Goal: Task Accomplishment & Management: Use online tool/utility

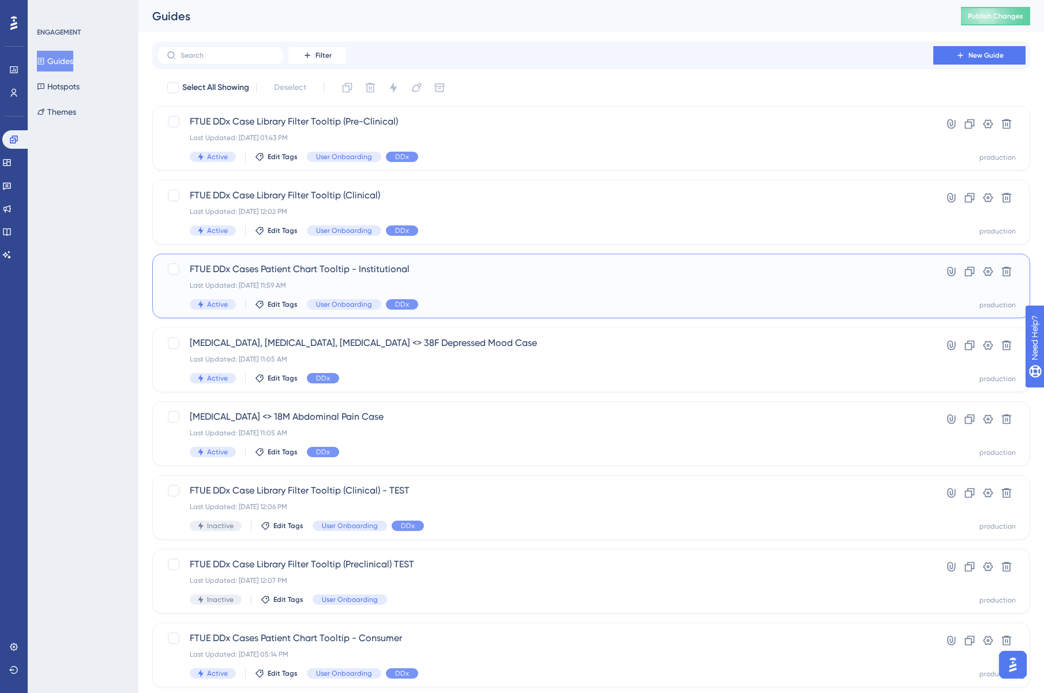
click at [306, 269] on span "FTUE DDx Cases Patient Chart Tooltip - Institutional" at bounding box center [545, 269] width 710 height 14
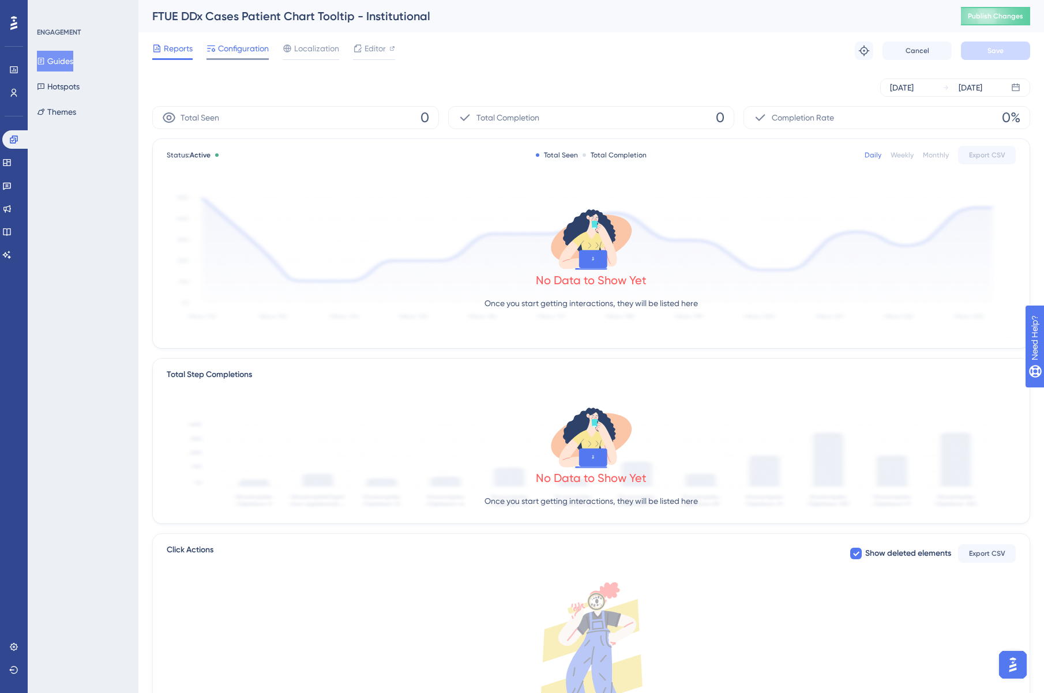
click at [259, 47] on span "Configuration" at bounding box center [243, 49] width 51 height 14
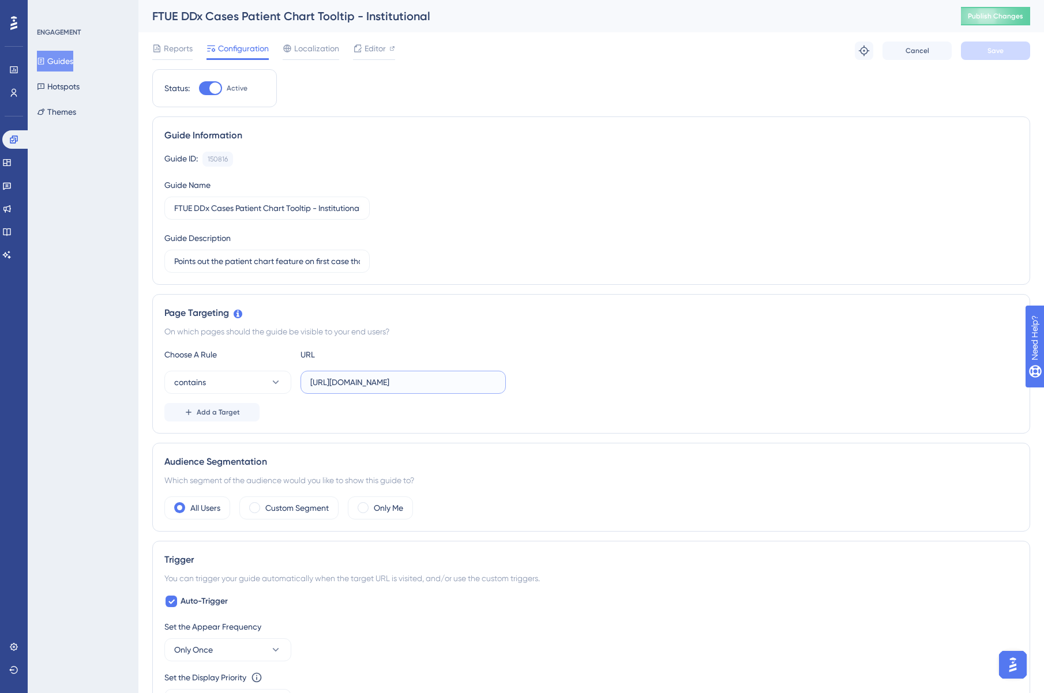
drag, startPoint x: 398, startPoint y: 381, endPoint x: 460, endPoint y: 386, distance: 61.3
click at [460, 386] on input "https://ddx.sketchy.com/cases/" at bounding box center [403, 382] width 186 height 13
type input "https://ddx.sketchy.com"
click at [1001, 57] on button "Save" at bounding box center [995, 51] width 69 height 18
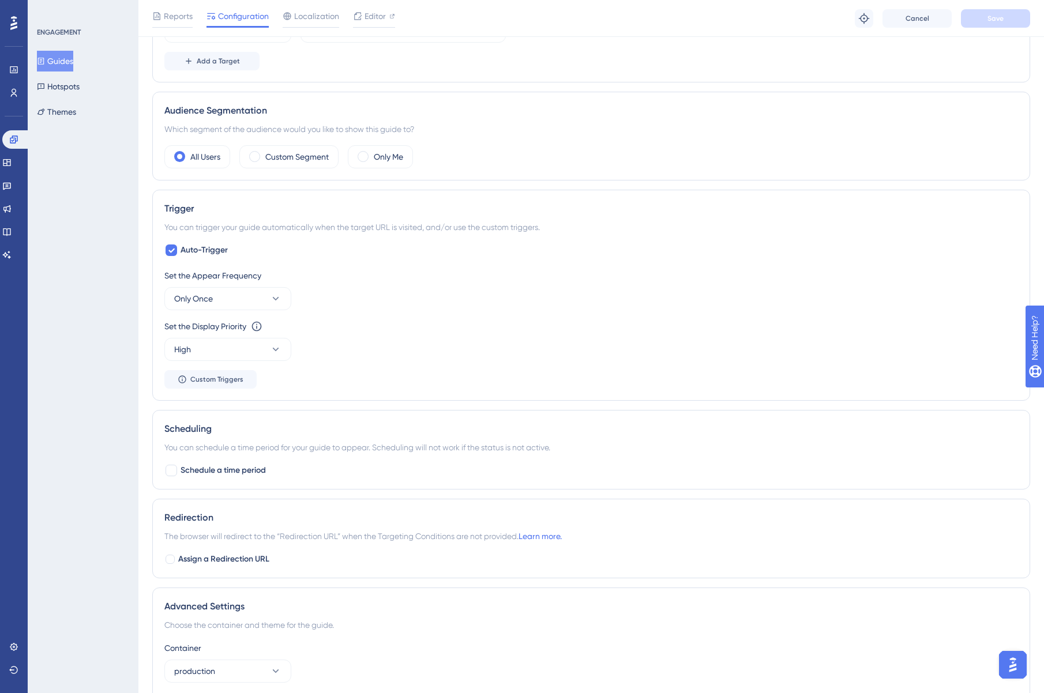
scroll to position [360, 0]
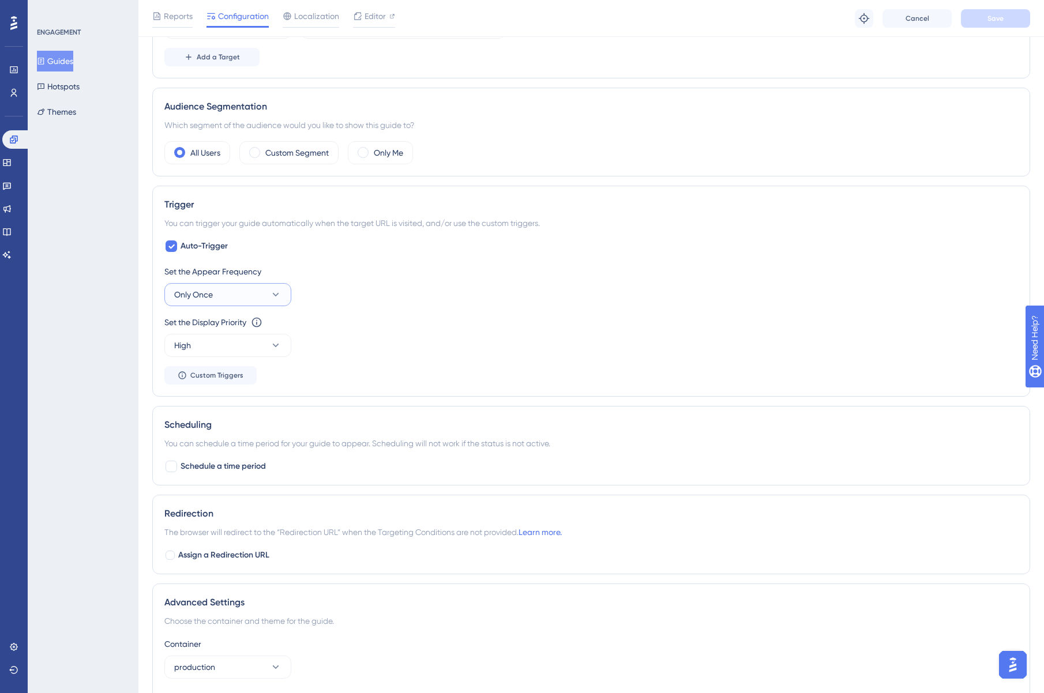
click at [206, 295] on span "Only Once" at bounding box center [193, 295] width 39 height 14
click at [398, 343] on div "Set the Display Priority This option will set the display priority between auto…" at bounding box center [590, 336] width 853 height 42
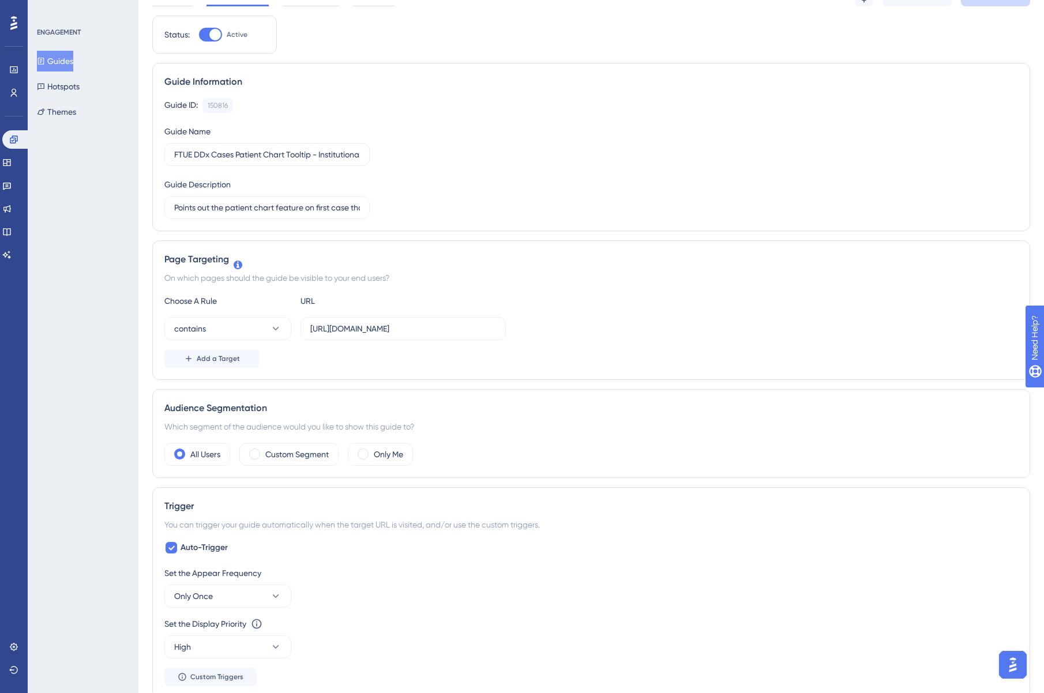
scroll to position [0, 0]
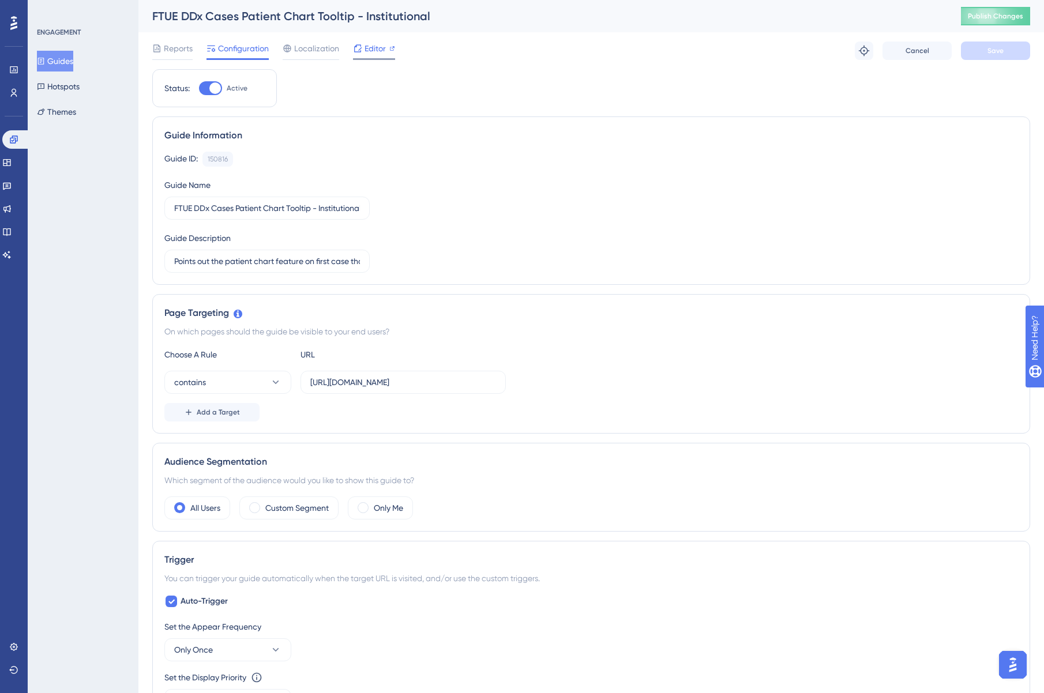
click at [372, 50] on span "Editor" at bounding box center [374, 49] width 21 height 14
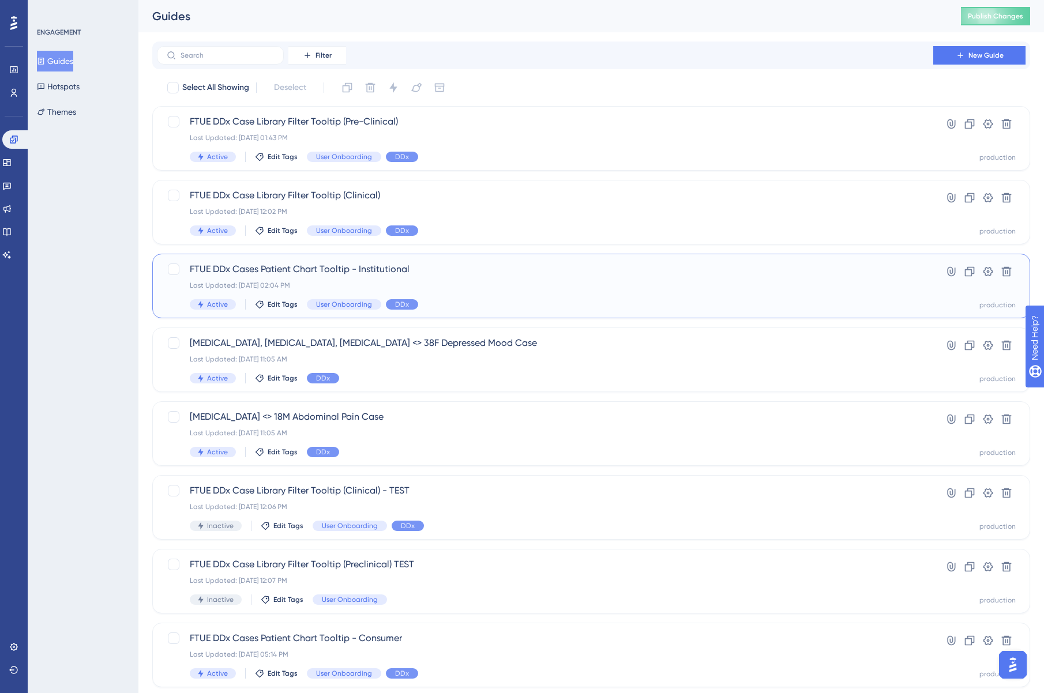
click at [277, 269] on span "FTUE DDx Cases Patient Chart Tooltip - Institutional" at bounding box center [545, 269] width 710 height 14
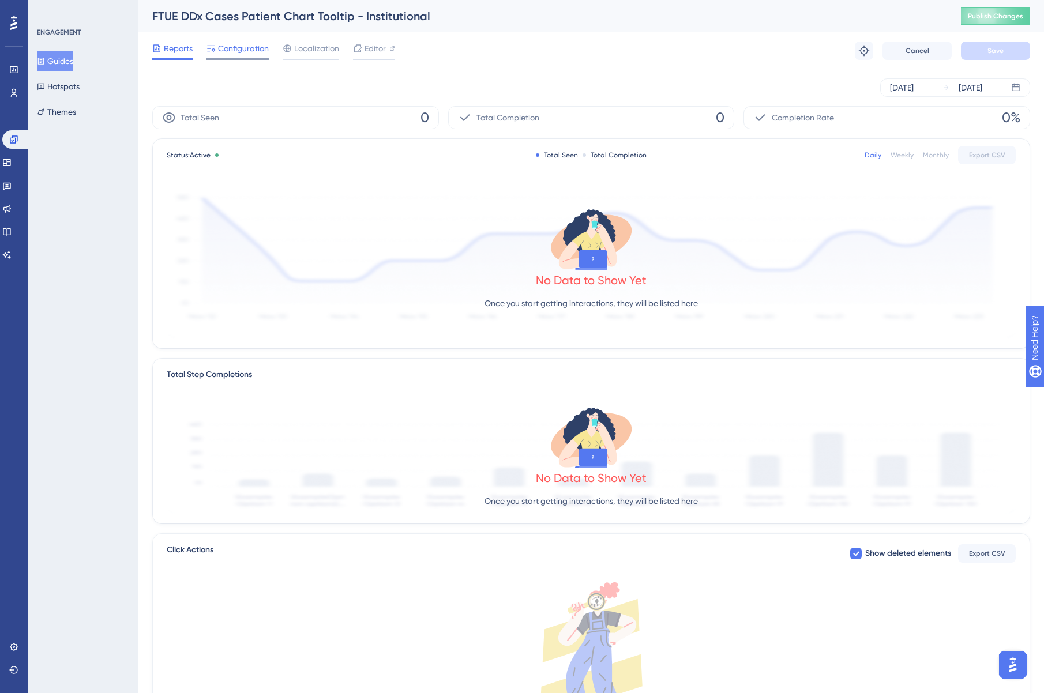
click at [259, 52] on span "Configuration" at bounding box center [243, 49] width 51 height 14
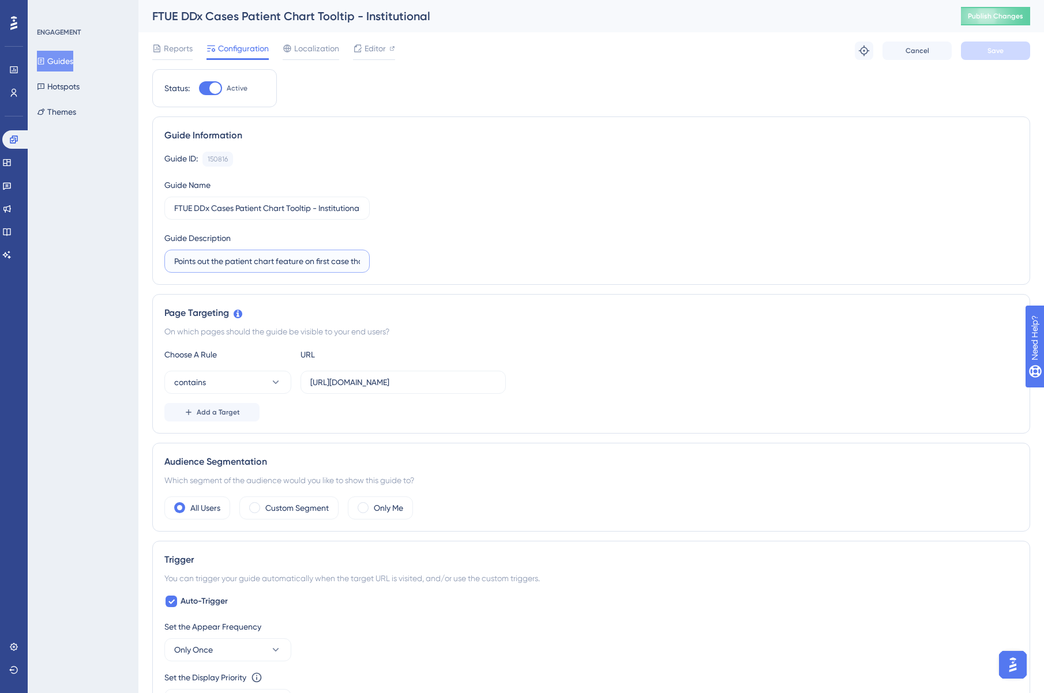
click at [283, 266] on input "Points out the patient chart feature on first case that's not the demo case." at bounding box center [267, 261] width 186 height 13
click at [290, 208] on input "FTUE DDx Cases Patient Chart Tooltip - Institutional" at bounding box center [267, 208] width 186 height 13
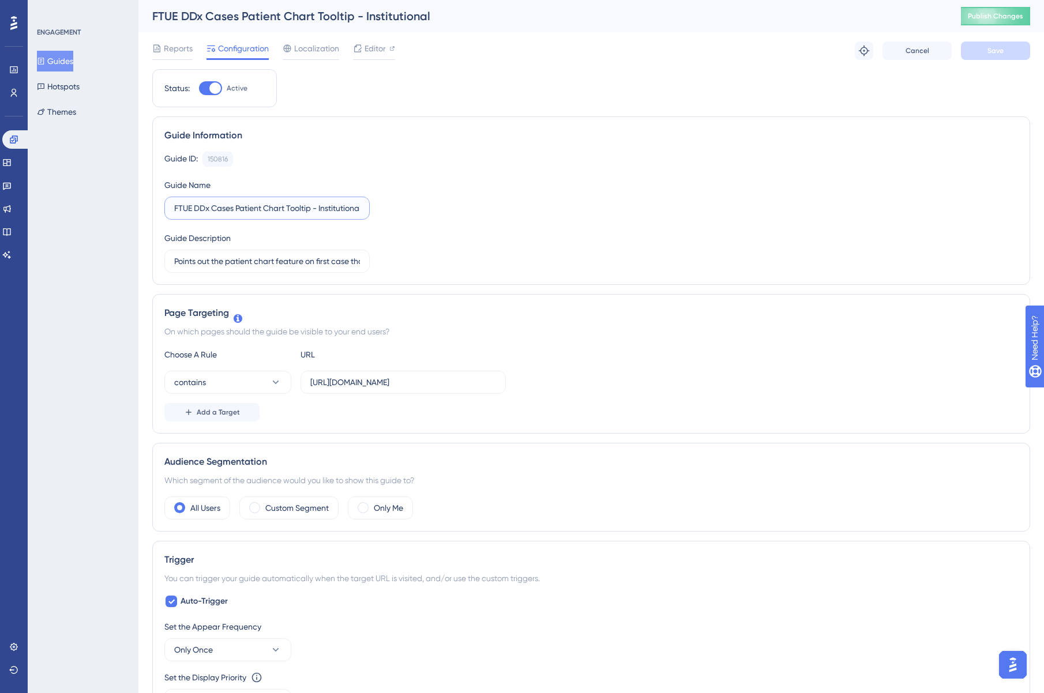
click at [290, 208] on input "FTUE DDx Cases Patient Chart Tooltip - Institutional" at bounding box center [267, 208] width 186 height 13
click at [270, 266] on input "Points out the patient chart feature on first case that's not the demo case." at bounding box center [267, 261] width 186 height 13
click at [270, 263] on input "Points out the patient chart feature on first case that's not the demo case." at bounding box center [267, 261] width 186 height 13
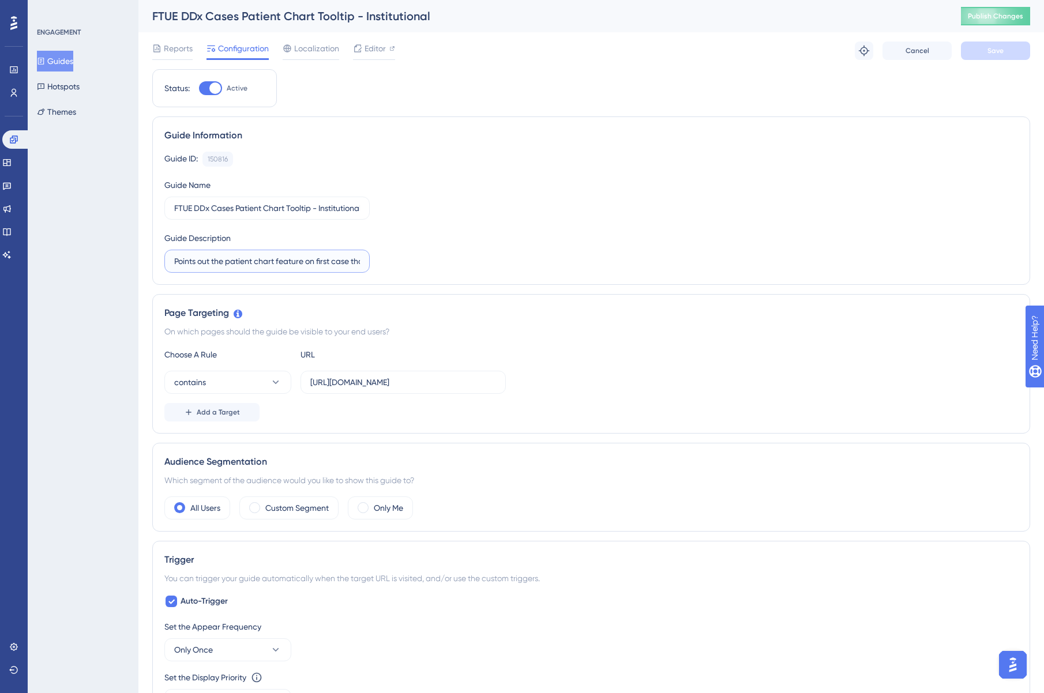
click at [270, 263] on input "Points out the patient chart feature on first case that's not the demo case." at bounding box center [267, 261] width 186 height 13
click at [360, 51] on icon at bounding box center [357, 47] width 7 height 7
click at [53, 61] on button "Guides" at bounding box center [55, 61] width 36 height 21
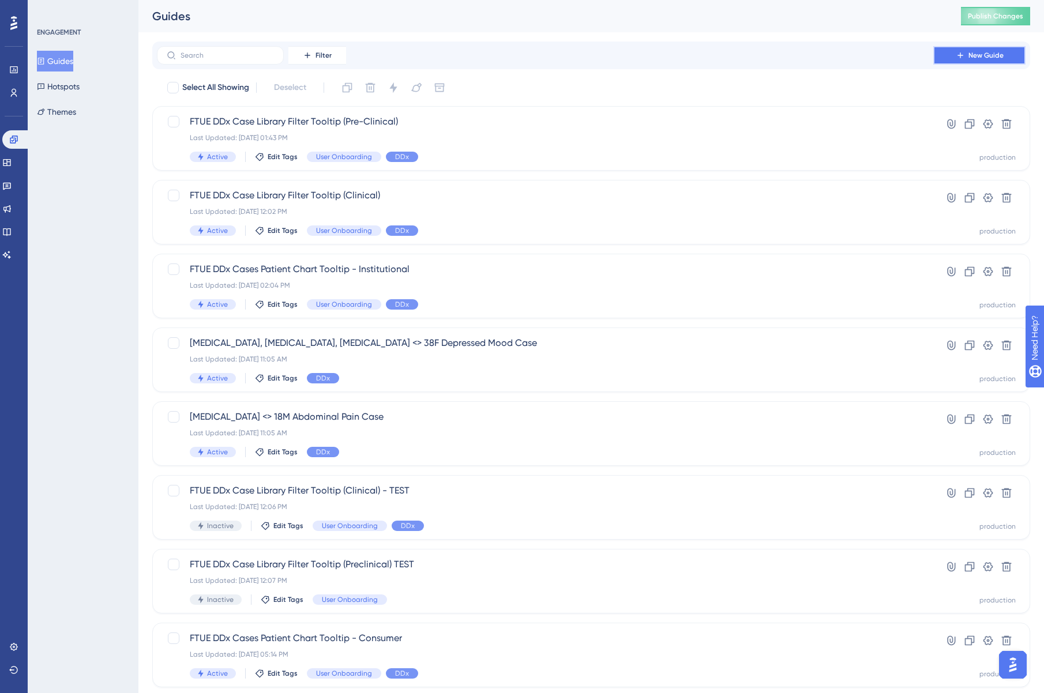
click at [977, 54] on span "New Guide" at bounding box center [985, 55] width 35 height 9
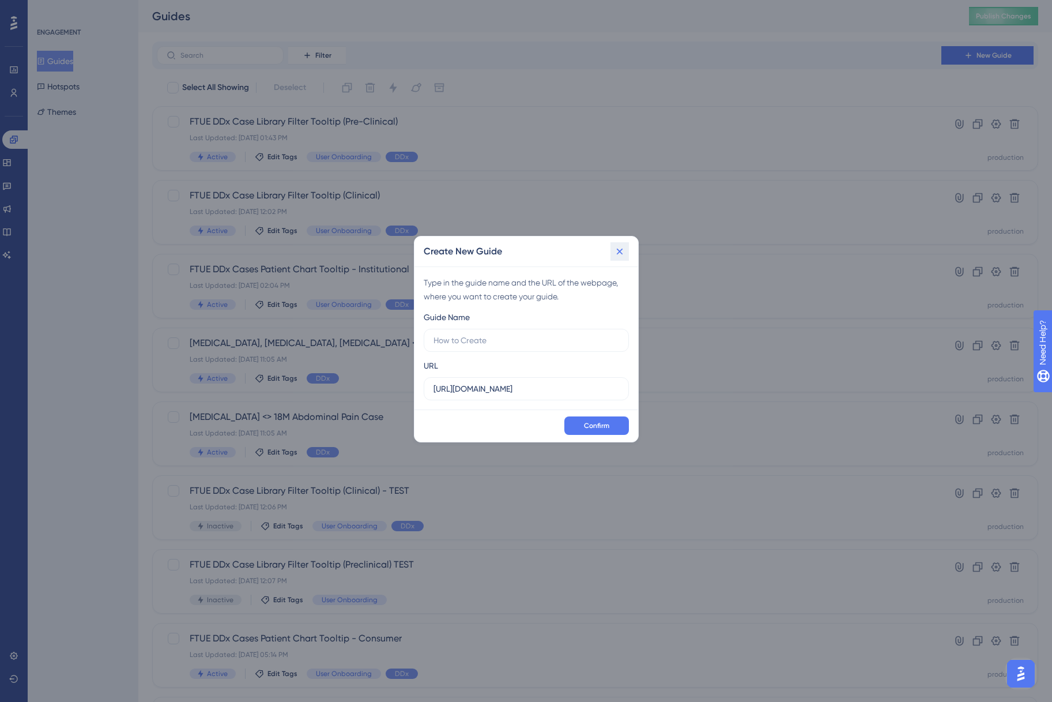
click at [619, 253] on icon at bounding box center [620, 252] width 12 height 12
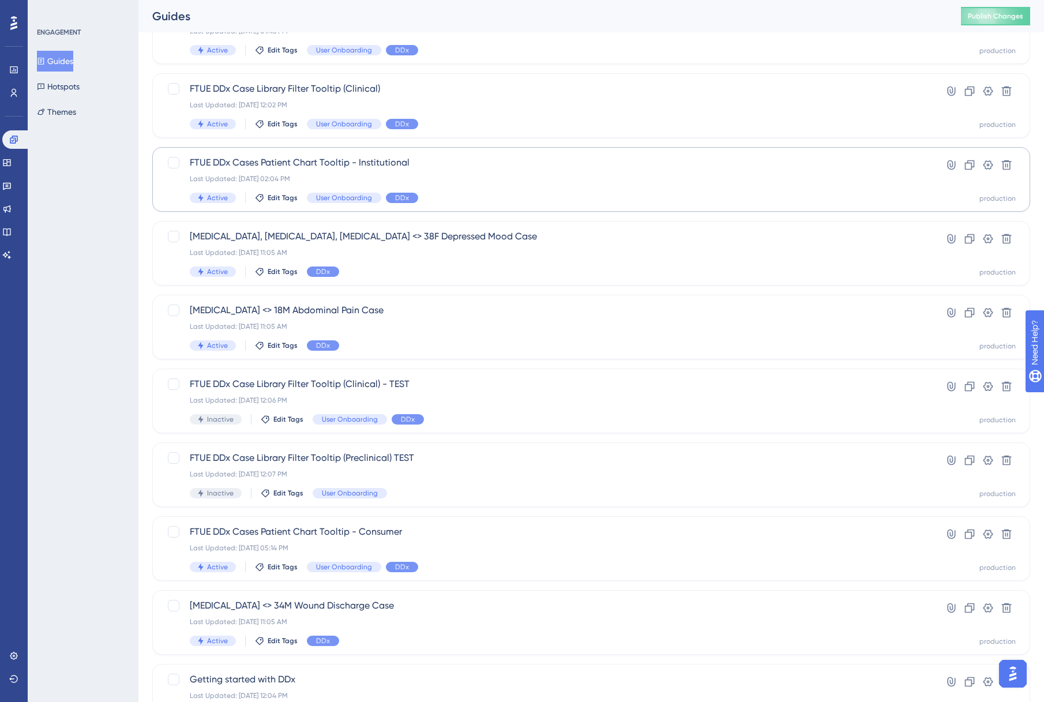
scroll to position [108, 0]
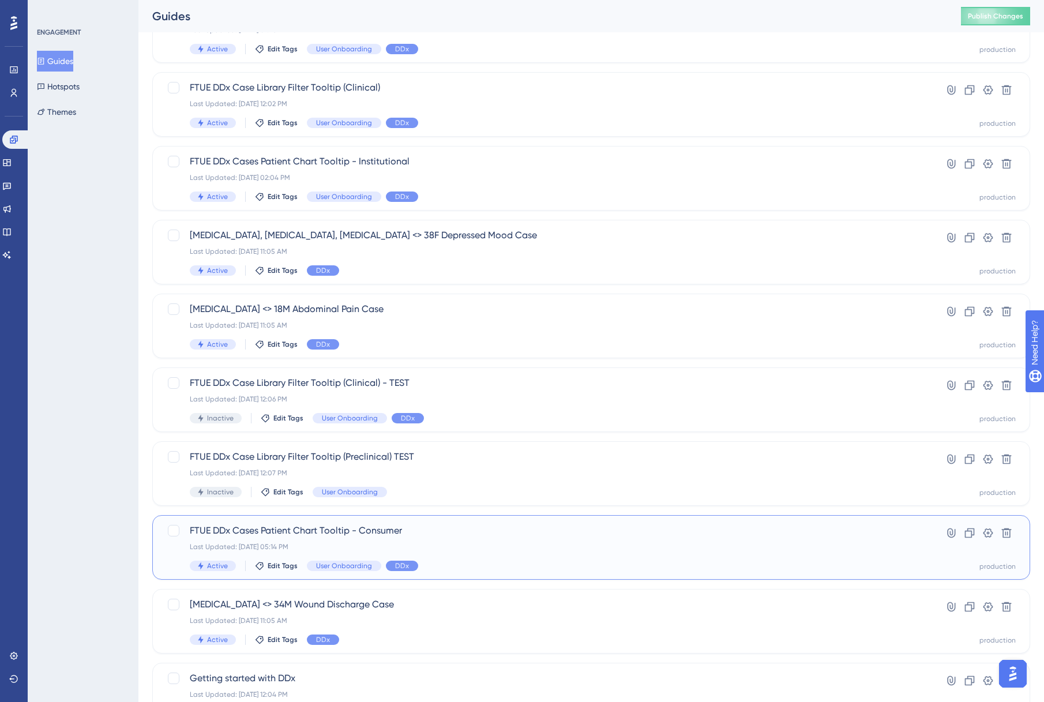
click at [361, 526] on span "FTUE DDx Cases Patient Chart Tooltip - Consumer" at bounding box center [545, 531] width 710 height 14
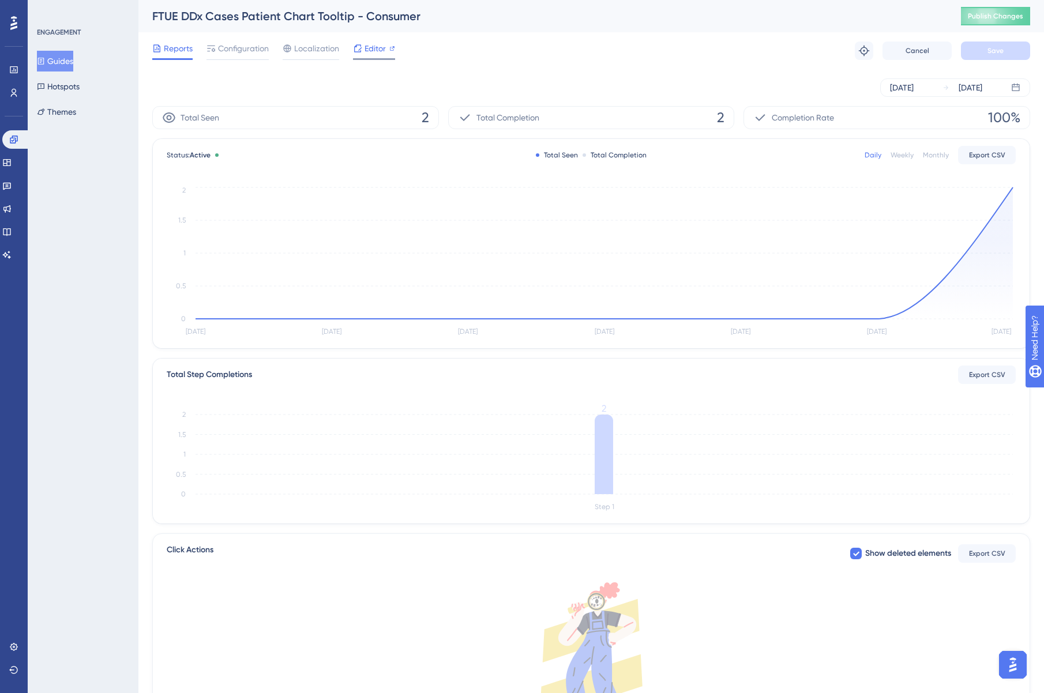
click at [364, 54] on span "Editor" at bounding box center [374, 49] width 21 height 14
click at [240, 46] on span "Configuration" at bounding box center [243, 49] width 51 height 14
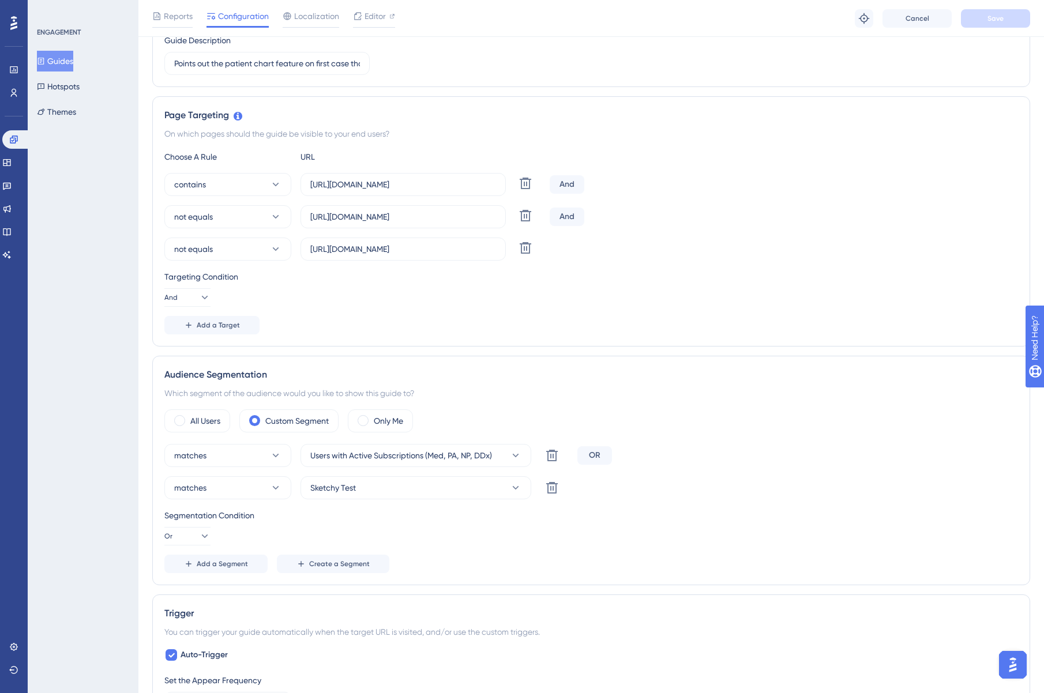
scroll to position [145, 0]
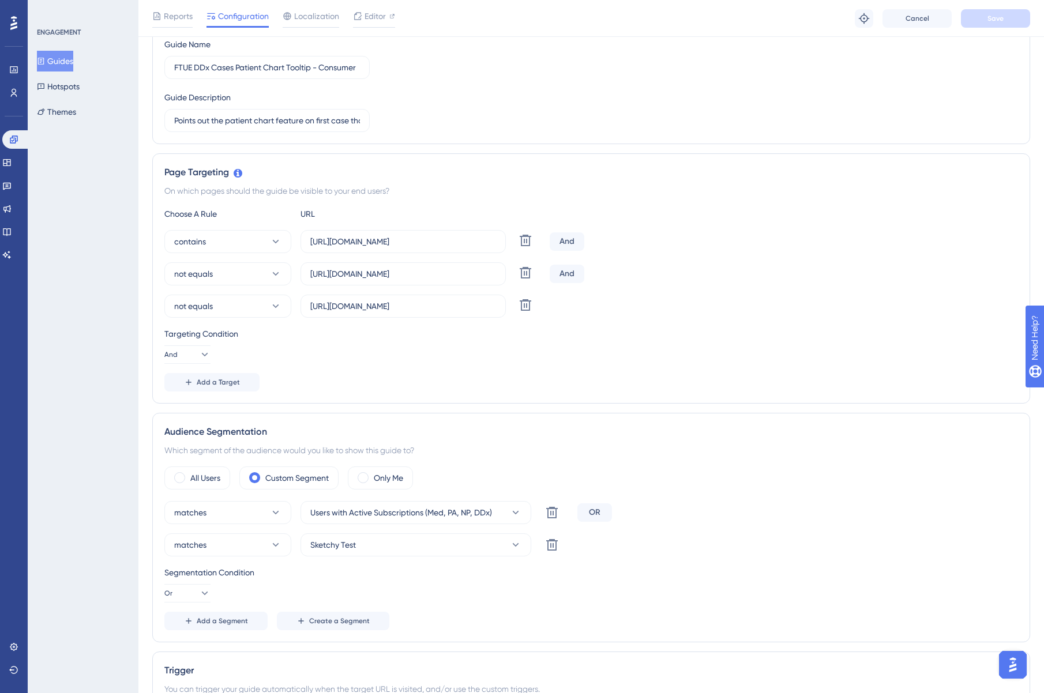
click at [45, 58] on icon at bounding box center [41, 61] width 8 height 8
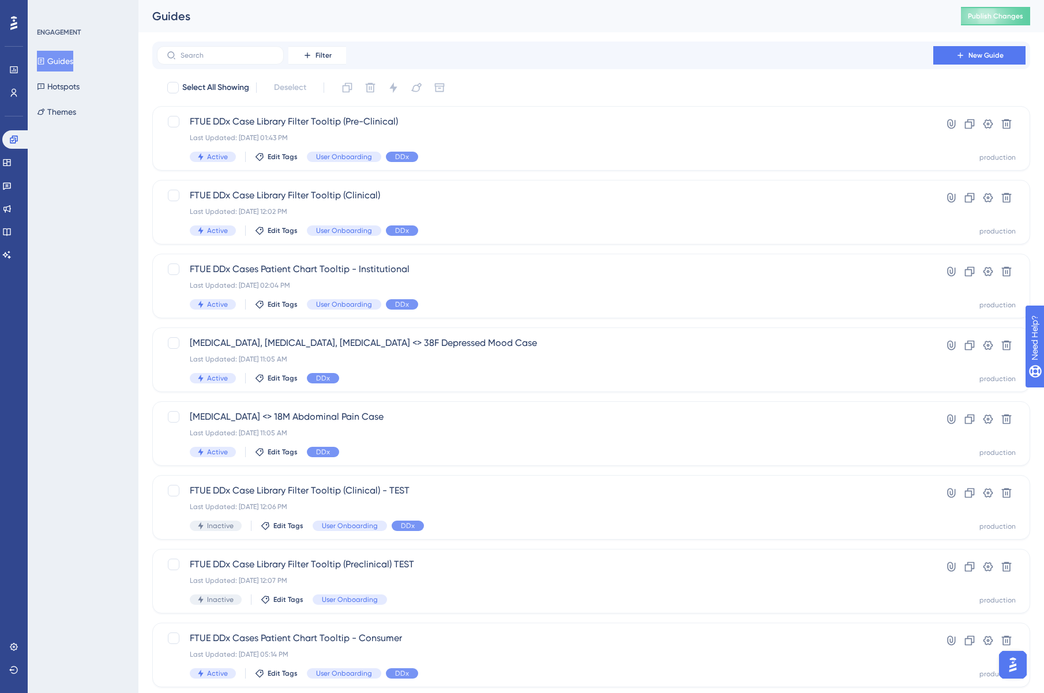
click at [45, 58] on icon at bounding box center [41, 61] width 8 height 8
click at [996, 62] on button "New Guide" at bounding box center [979, 55] width 92 height 18
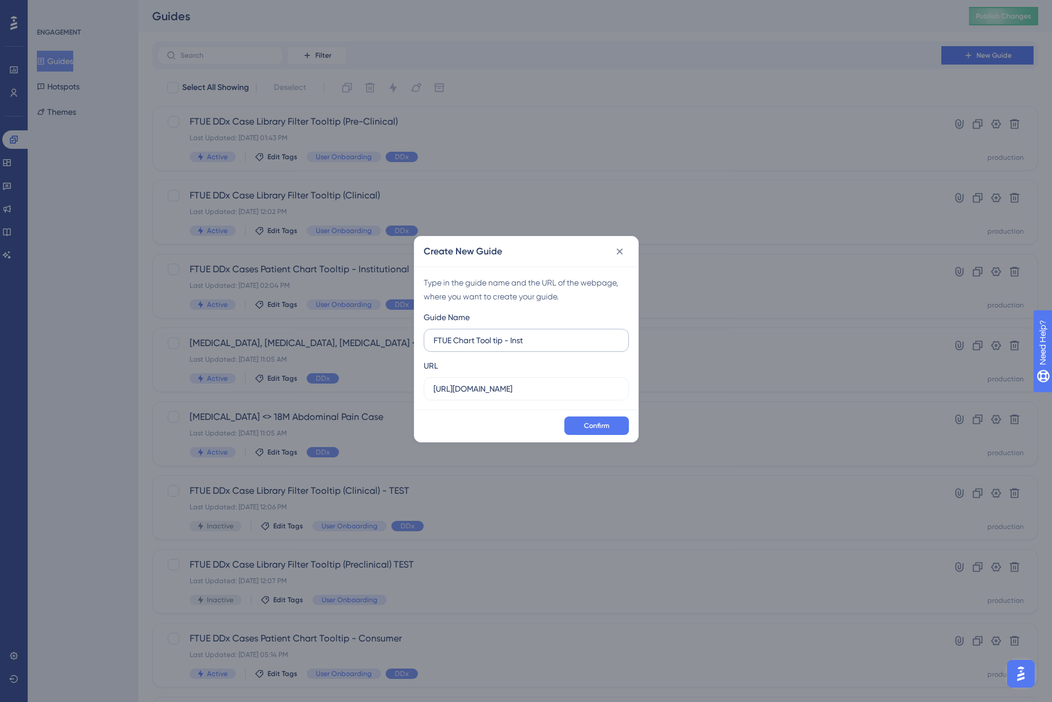
type input "FTUE Chart Tool tip - Inst"
type input "d"
paste input "https://ddx.sketchy.com/cases/d1af979d-007a-47ad-ab4c-ec1d3f45221b"
drag, startPoint x: 435, startPoint y: 390, endPoint x: 688, endPoint y: 384, distance: 253.2
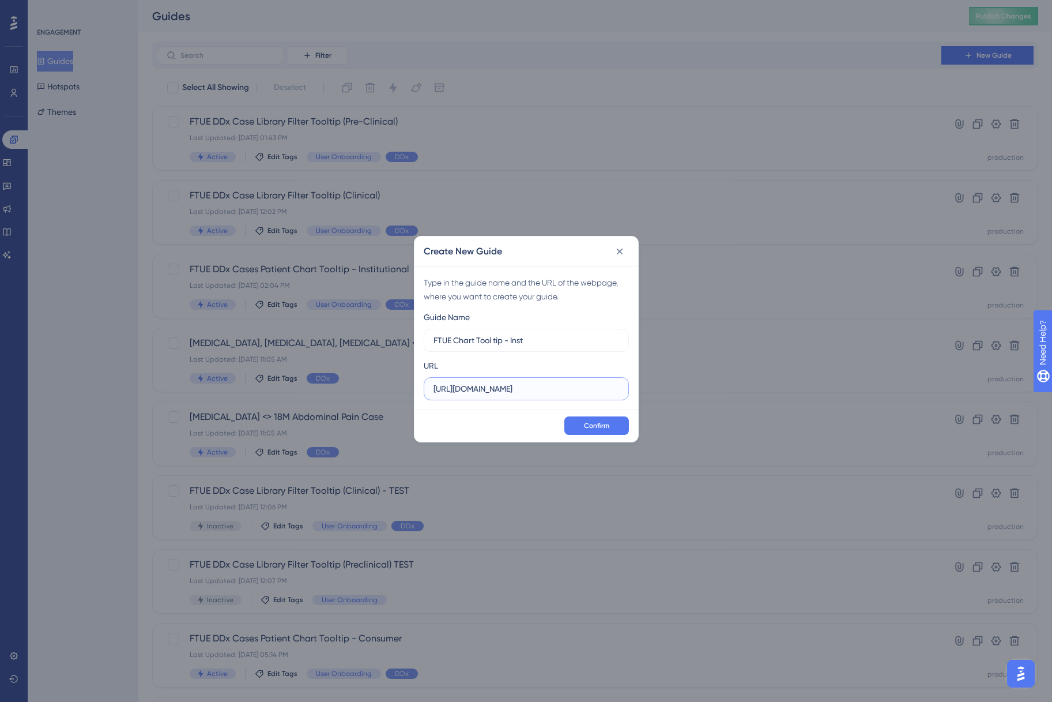
click at [688, 384] on div "Create New Guide Type in the guide name and the URL of the webpage, where you w…" at bounding box center [526, 351] width 1052 height 702
drag, startPoint x: 625, startPoint y: 387, endPoint x: 476, endPoint y: 392, distance: 148.8
click at [476, 392] on label "https://ddx.sketchy.com/cases/d1af979d-007a-47ad-ab4c-ec1d3f45221b" at bounding box center [526, 388] width 205 height 23
click at [476, 392] on input "https://ddx.sketchy.com/cases/d1af979d-007a-47ad-ab4c-ec1d3f45221b" at bounding box center [527, 388] width 186 height 13
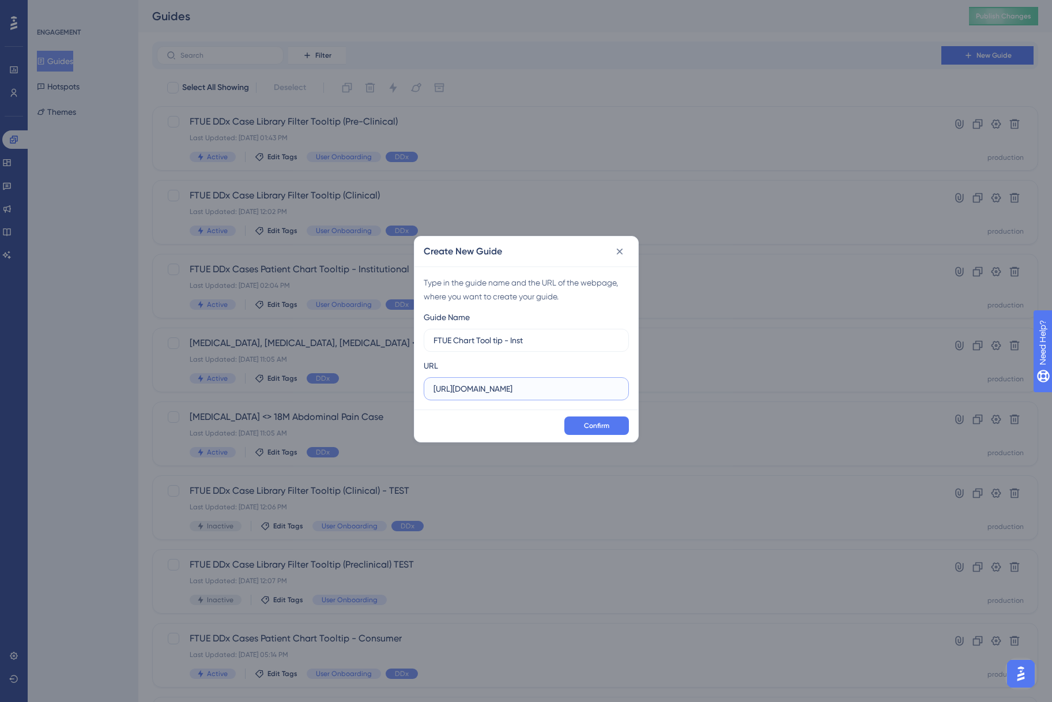
drag, startPoint x: 519, startPoint y: 388, endPoint x: 566, endPoint y: 388, distance: 47.3
click at [566, 388] on input "https://ddx.sketchy.com/cases/d1af979d-007a-47ad-ab4c-ec1d3f45221b" at bounding box center [527, 388] width 186 height 13
click at [513, 388] on input "https://ddx.sketchy.com/cases/d1af979d-007a-47ad-ab4c-ec1d3f45221b" at bounding box center [527, 388] width 186 height 13
drag, startPoint x: 525, startPoint y: 388, endPoint x: 626, endPoint y: 390, distance: 100.3
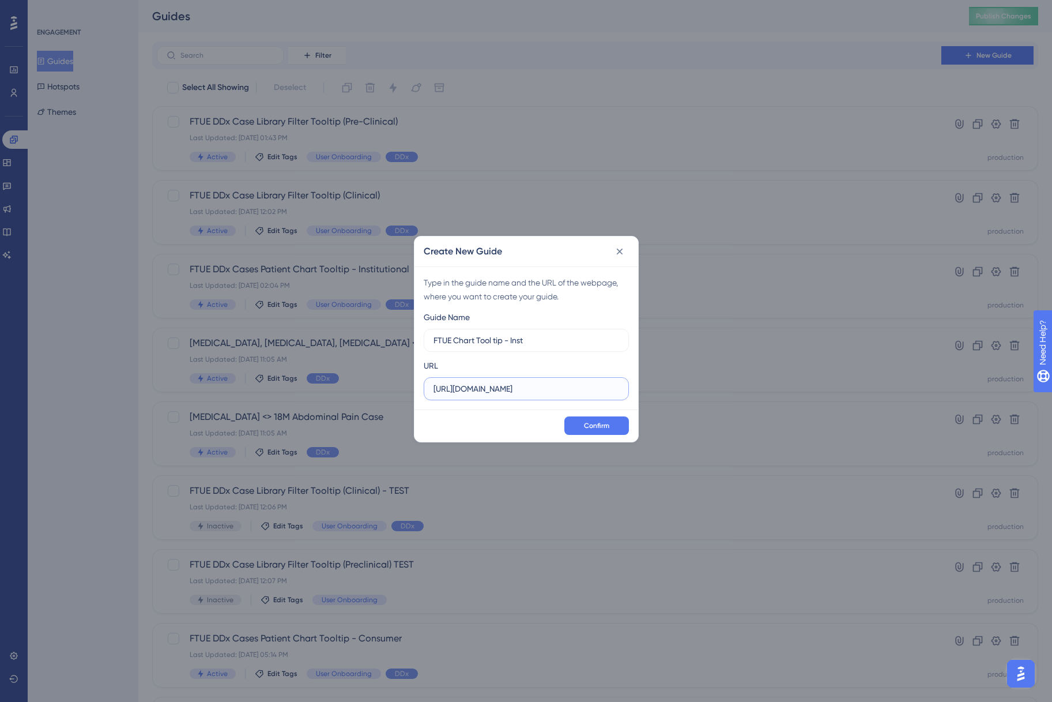
click at [626, 390] on label "https://ddx.sketchy.com/cases/d1af979d-007a-47ad-ab4c-ec1d3f45221b" at bounding box center [526, 388] width 205 height 23
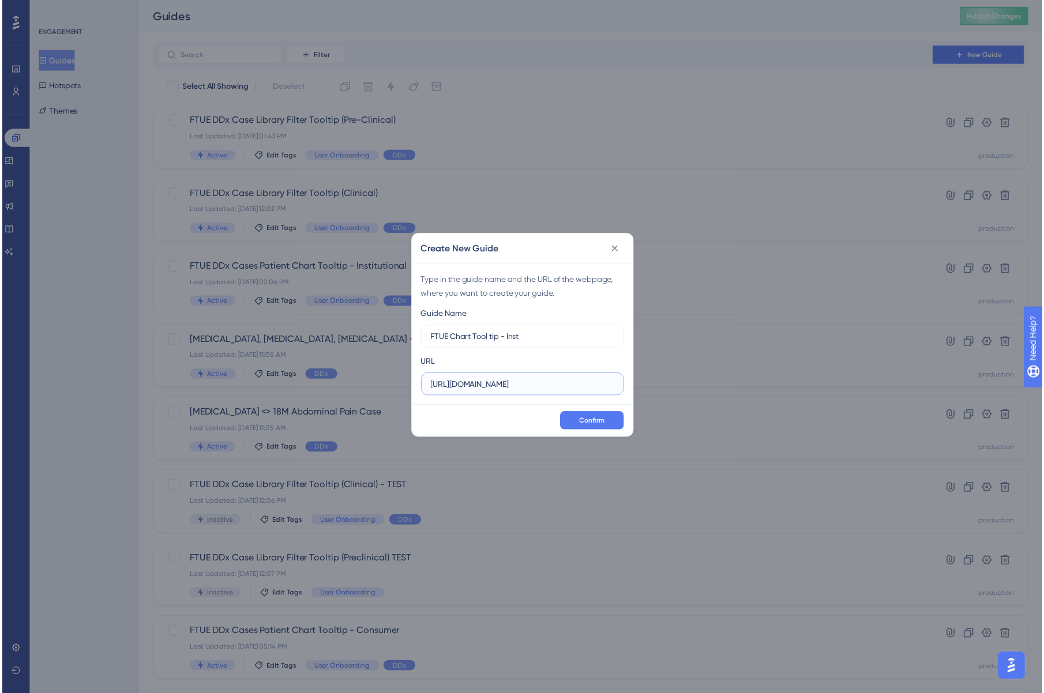
scroll to position [0, 0]
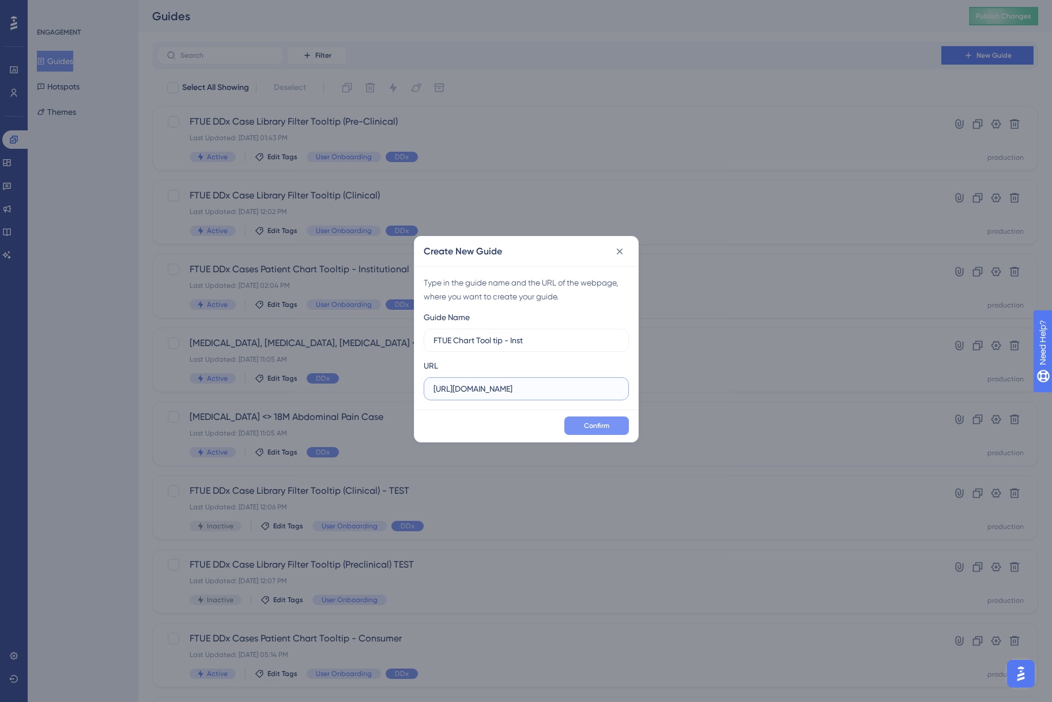
type input "https://ddx.sketchy.com"
click at [616, 428] on button "Confirm" at bounding box center [596, 425] width 65 height 18
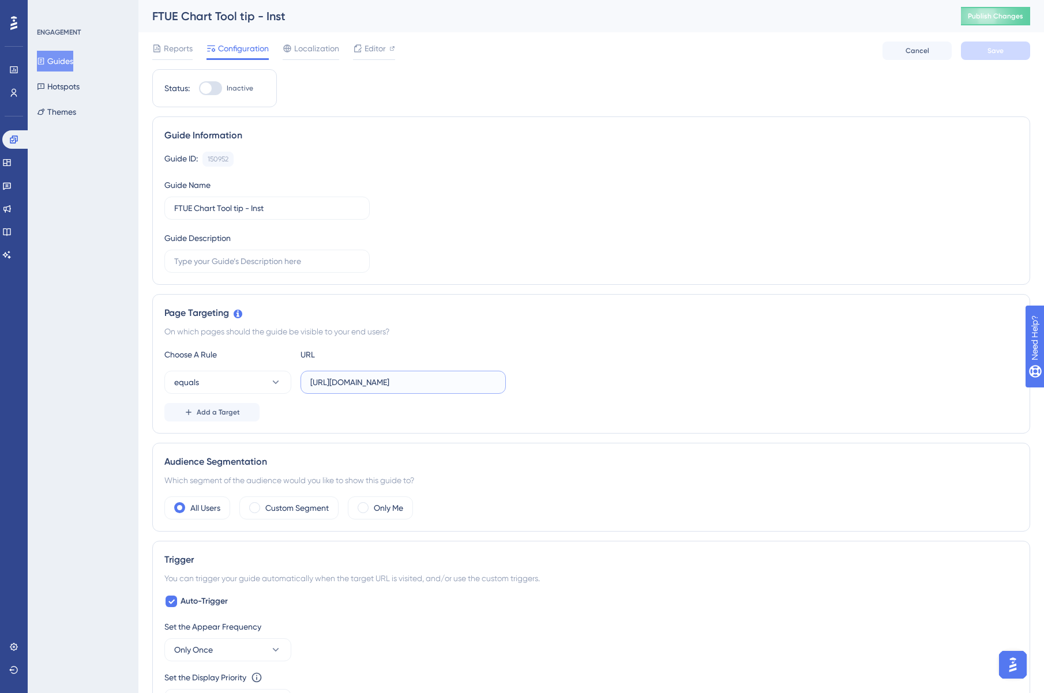
click at [382, 376] on input "https://ddx.sketchy.com/cases?search=&tags=&status=All&progress=&timeFilters=&c…" at bounding box center [403, 382] width 186 height 13
click at [430, 377] on input "https://ddx.sketchy.com/cases?search=&tags=&status=All&progress=&timeFilters=&c…" at bounding box center [403, 382] width 186 height 13
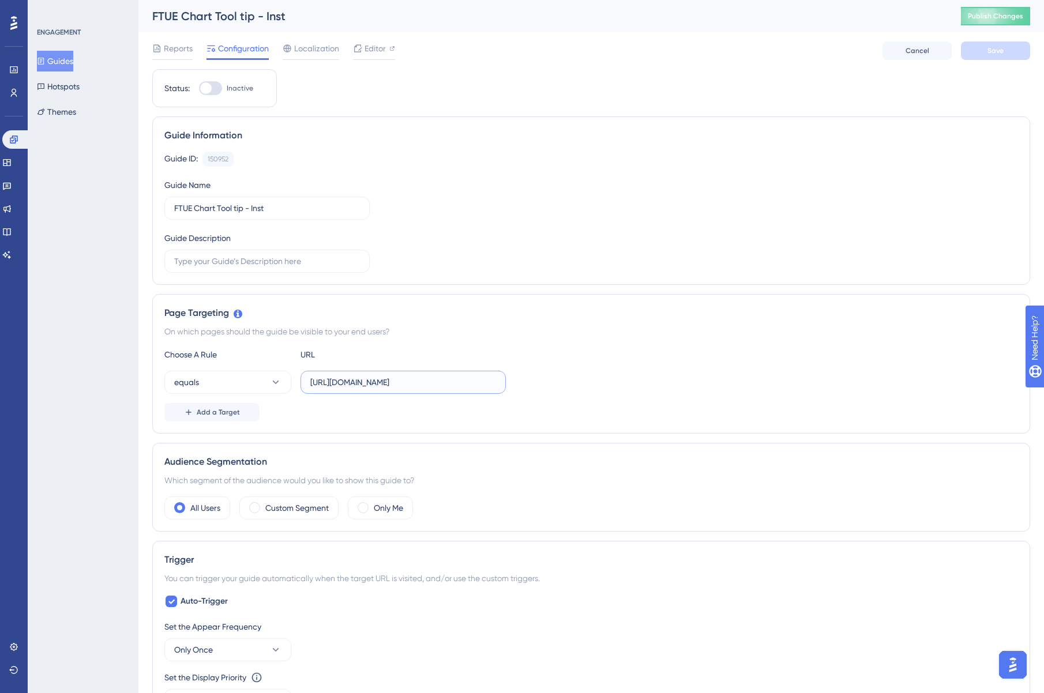
drag, startPoint x: 424, startPoint y: 383, endPoint x: 626, endPoint y: 381, distance: 202.4
click at [626, 381] on div "equals https://ddx.sketchy.com/cases?search=&tags=&status=All&progress=&timeFil…" at bounding box center [590, 382] width 853 height 23
click at [422, 379] on input "https://ddx.sketchy.com/case/*" at bounding box center [403, 382] width 186 height 13
type input "https://ddx.sketchy.com/cases/*"
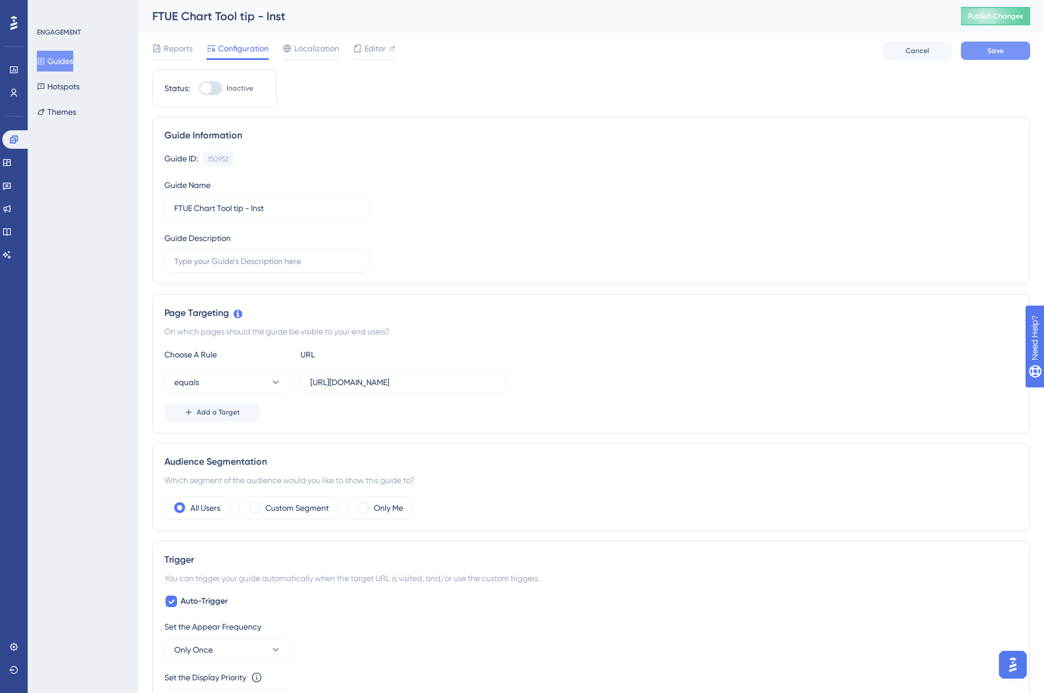
click at [1002, 45] on button "Save" at bounding box center [995, 51] width 69 height 18
click at [373, 50] on span "Editor" at bounding box center [374, 49] width 21 height 14
